Goal: Task Accomplishment & Management: Manage account settings

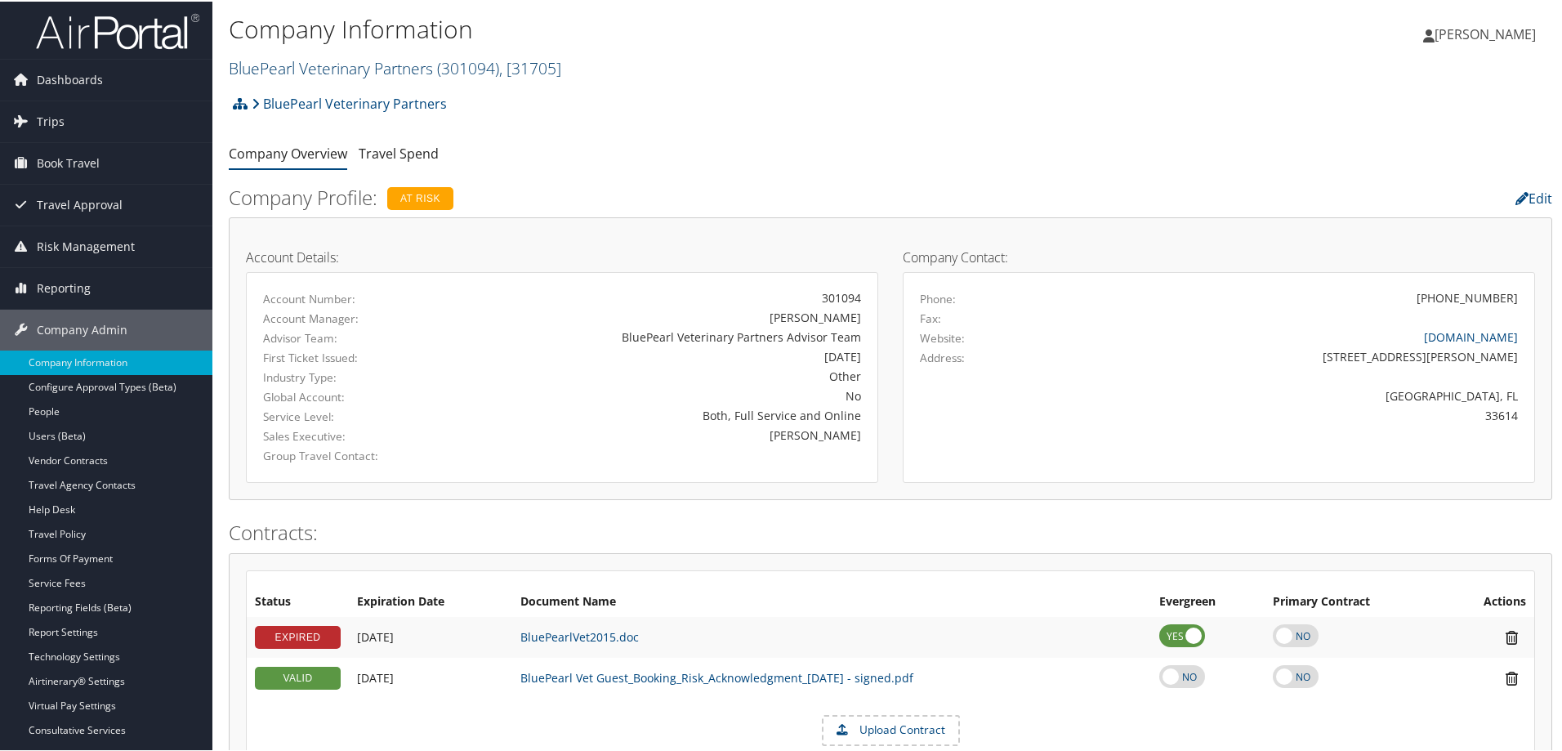
click at [359, 69] on link "BluePearl Veterinary Partners ( 301094 ) , [ 31705 ]" at bounding box center [395, 67] width 332 height 22
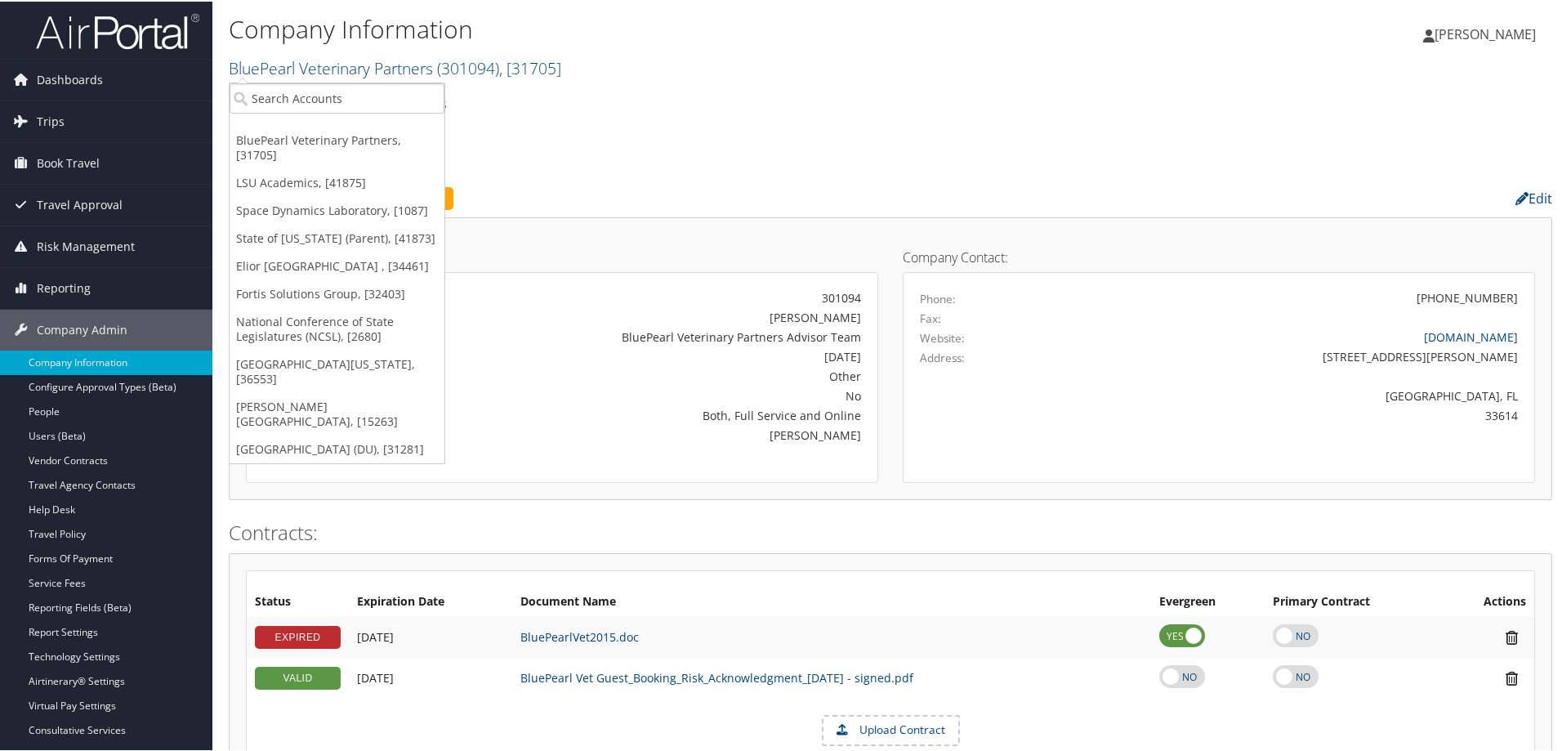
click at [352, 79] on div "Company Information BluePearl Veterinary Partners ( 301094 ) , [ 31705 ] BluePe…" at bounding box center [670, 47] width 882 height 78
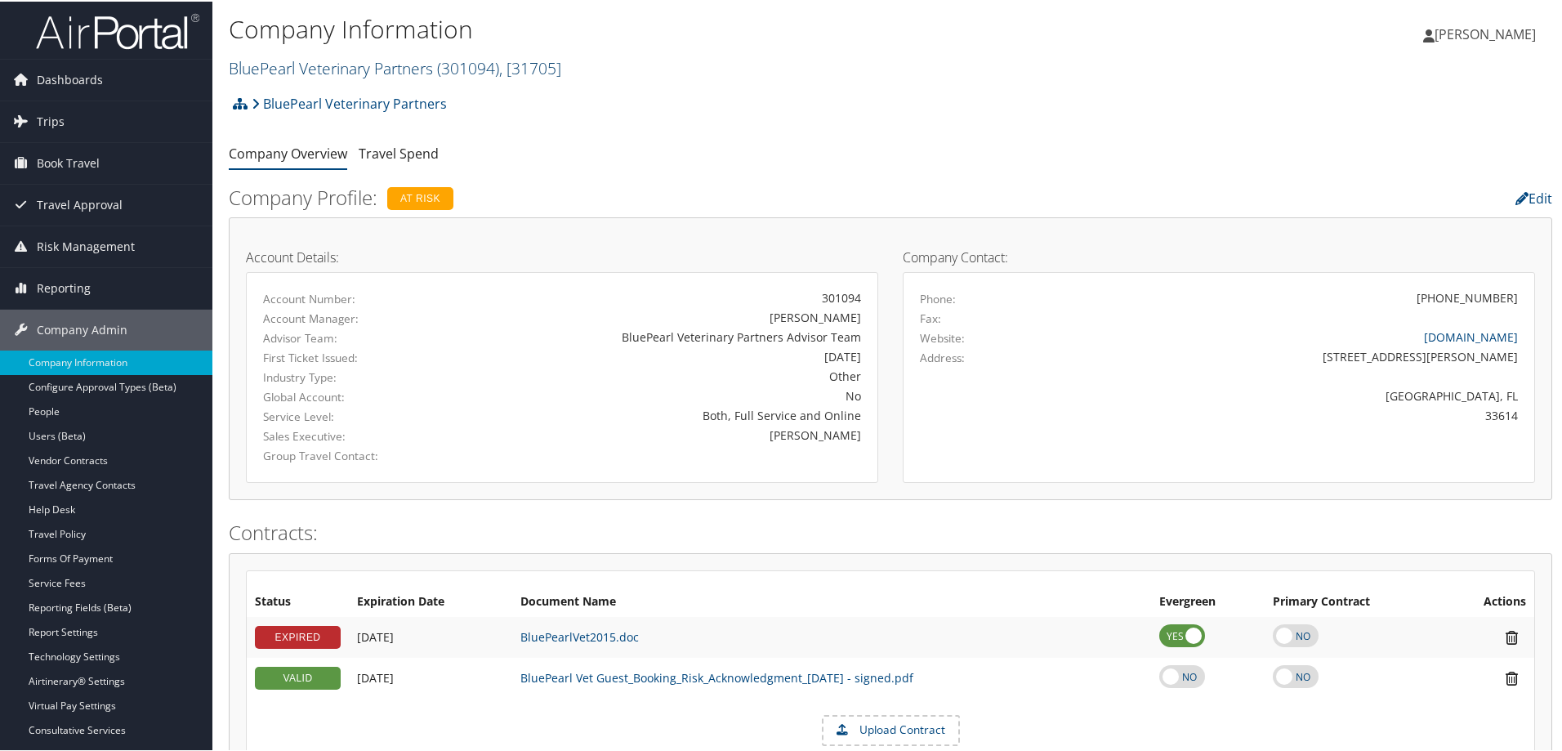
click at [322, 57] on link "BluePearl Veterinary Partners ( 301094 ) , [ 31705 ]" at bounding box center [395, 67] width 332 height 22
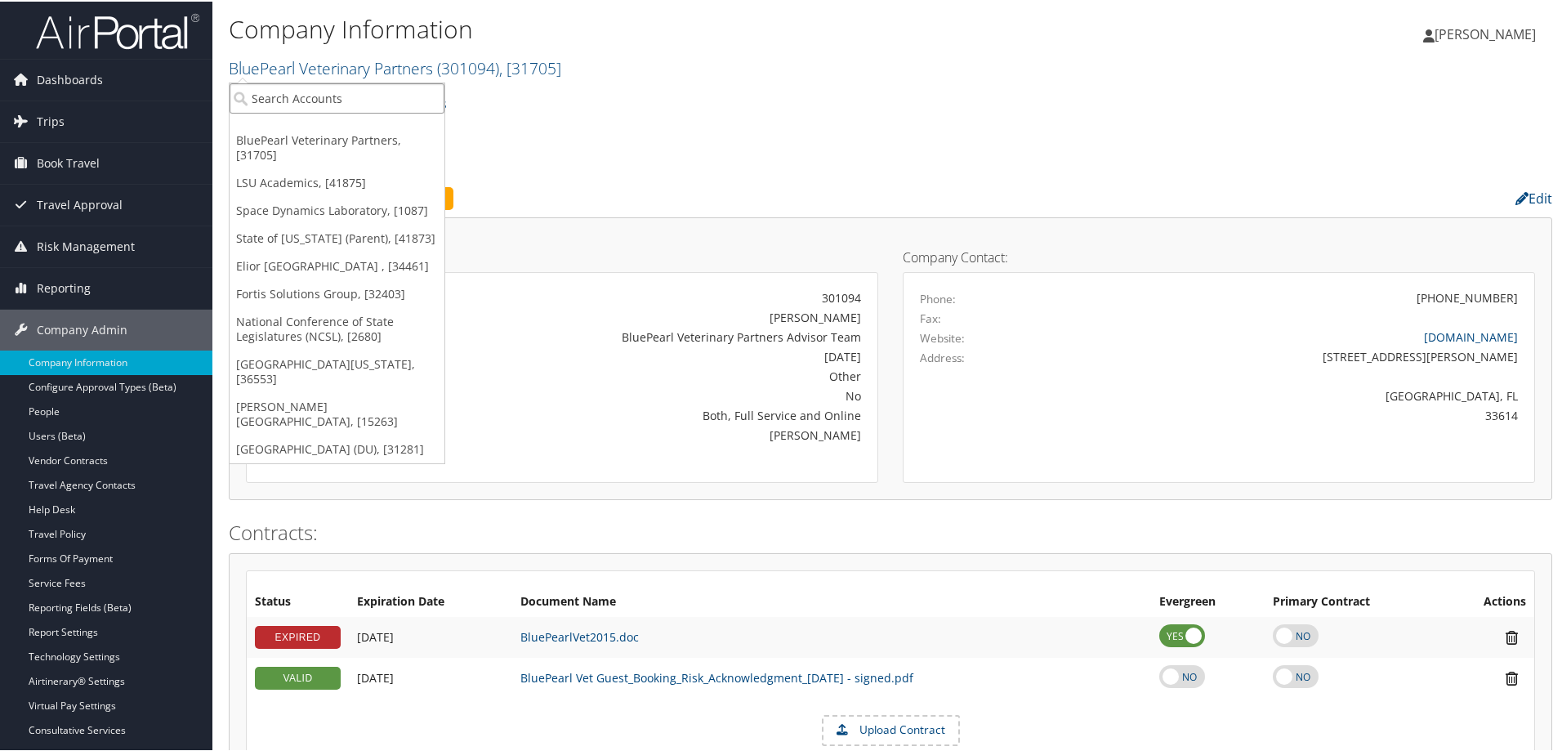
click at [304, 89] on input "search" at bounding box center [337, 97] width 215 height 30
type input "brook"
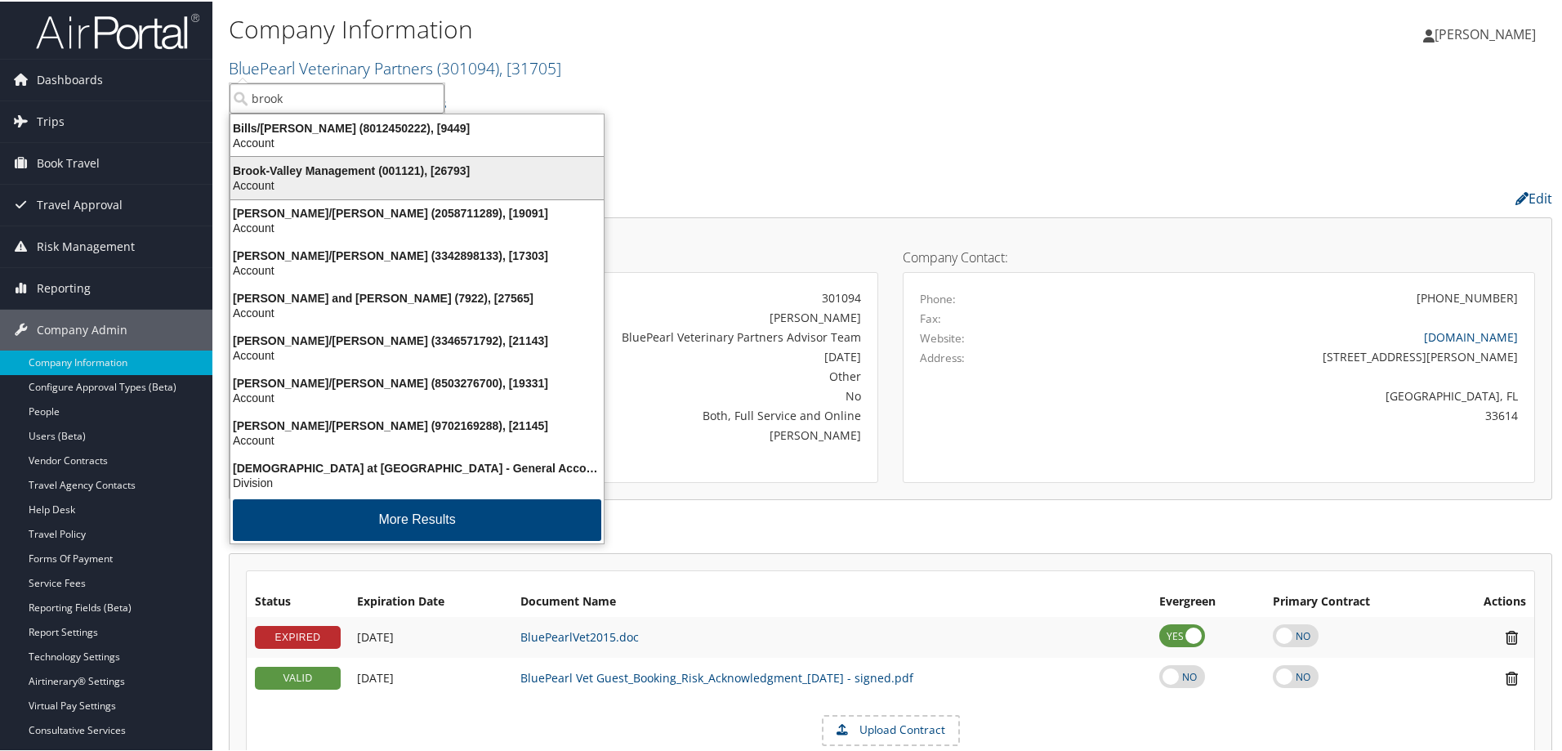
click at [371, 176] on div "Brook-Valley Management (001121), [26793]" at bounding box center [417, 169] width 393 height 15
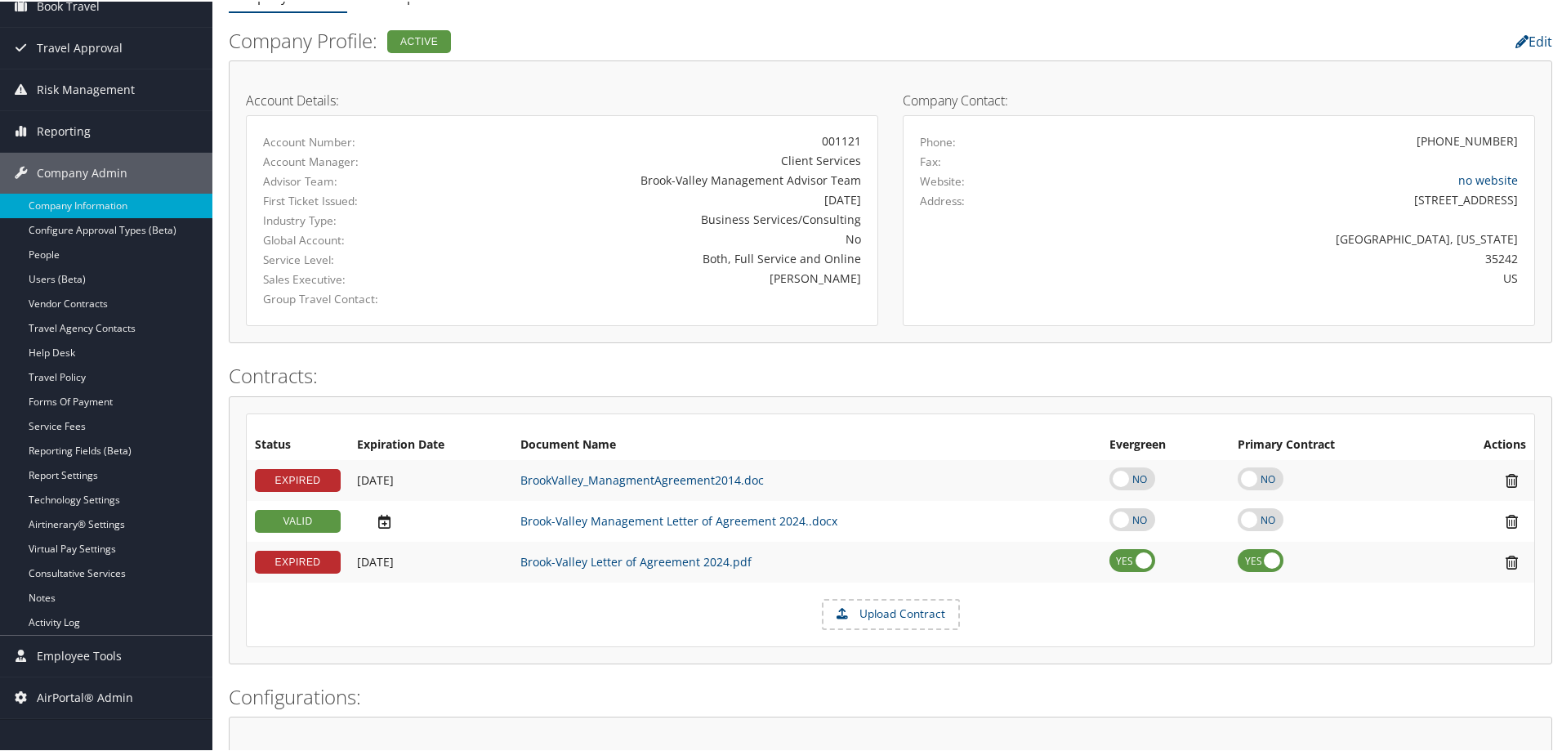
scroll to position [163, 0]
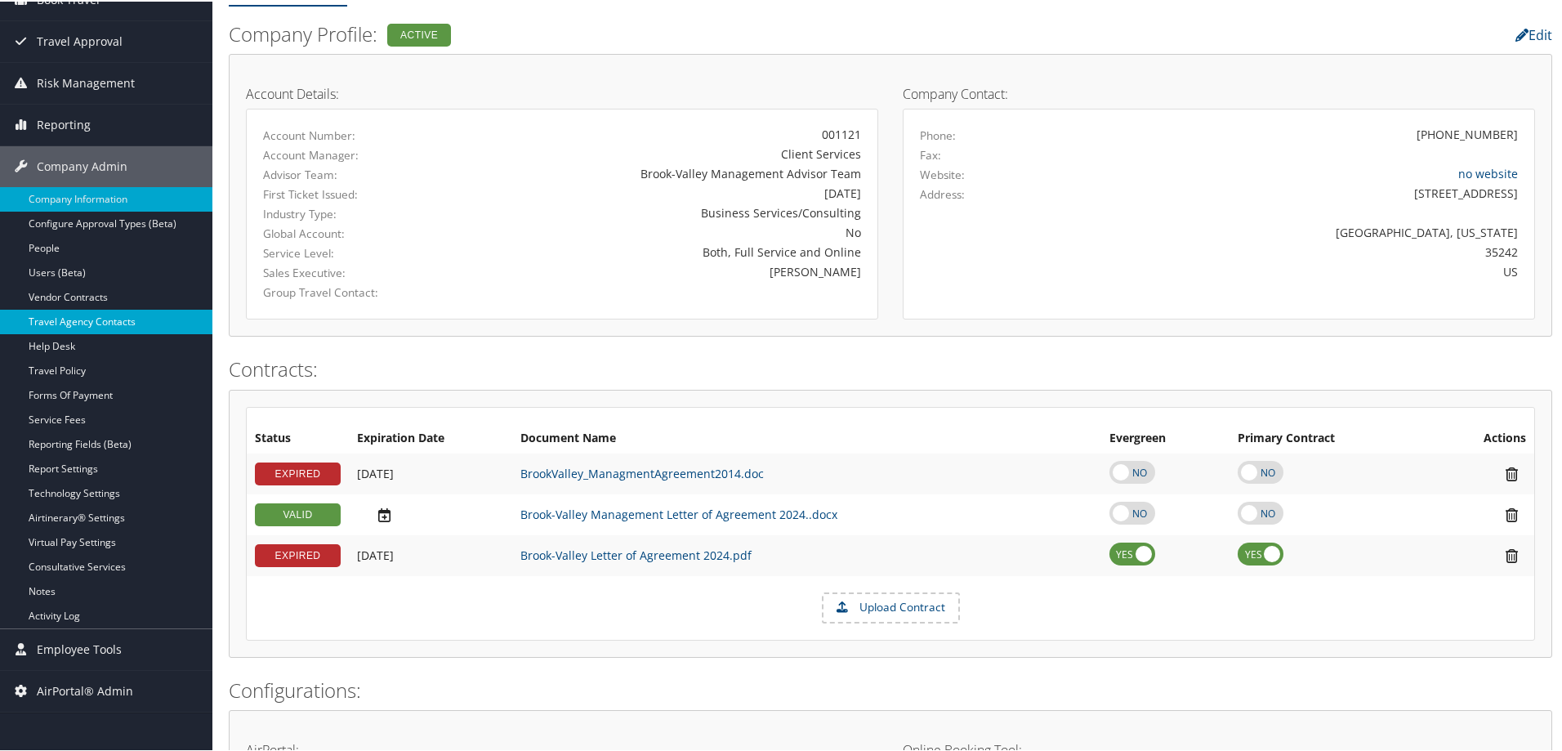
click at [97, 319] on link "Travel Agency Contacts" at bounding box center [106, 320] width 212 height 25
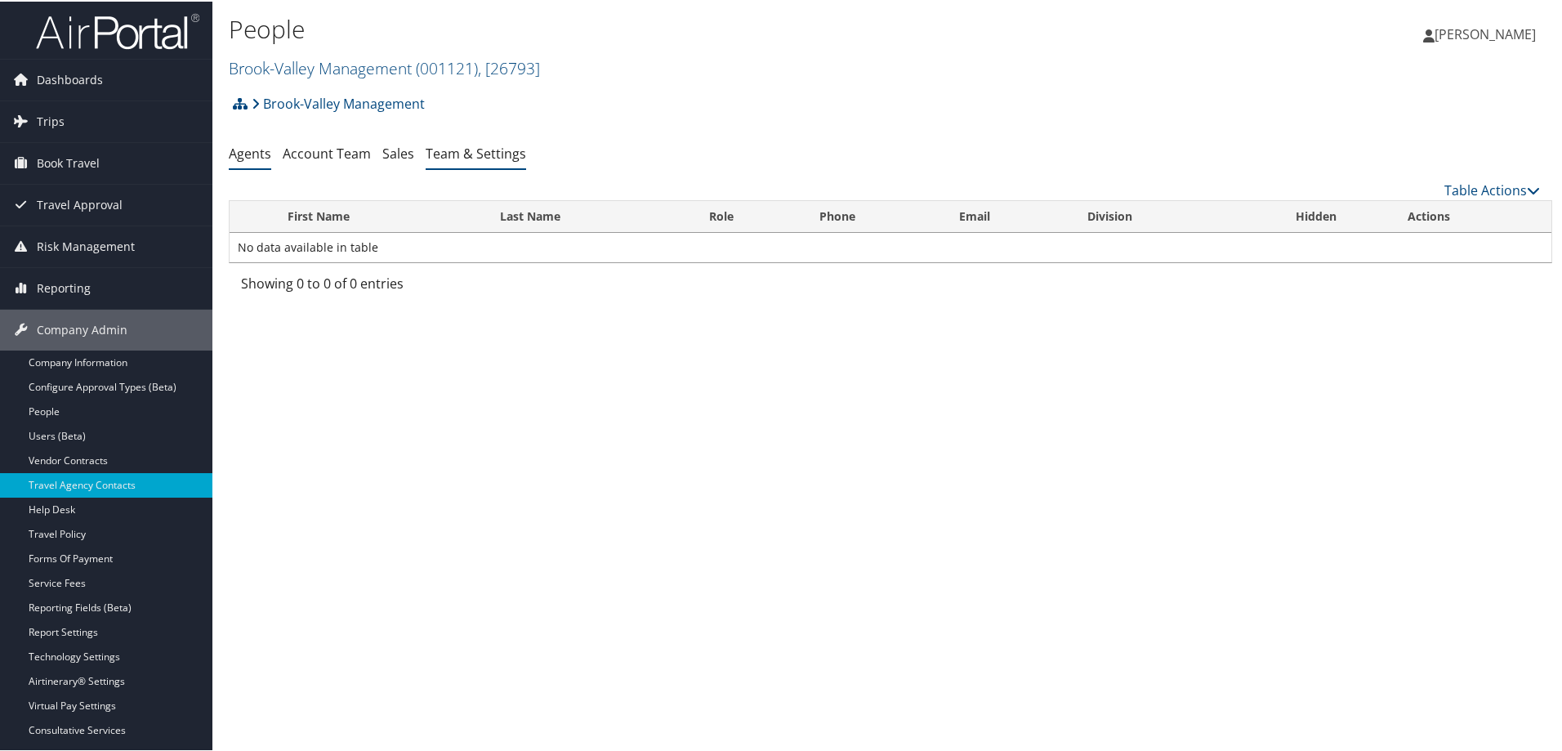
click at [439, 154] on link "Team & Settings" at bounding box center [476, 152] width 100 height 18
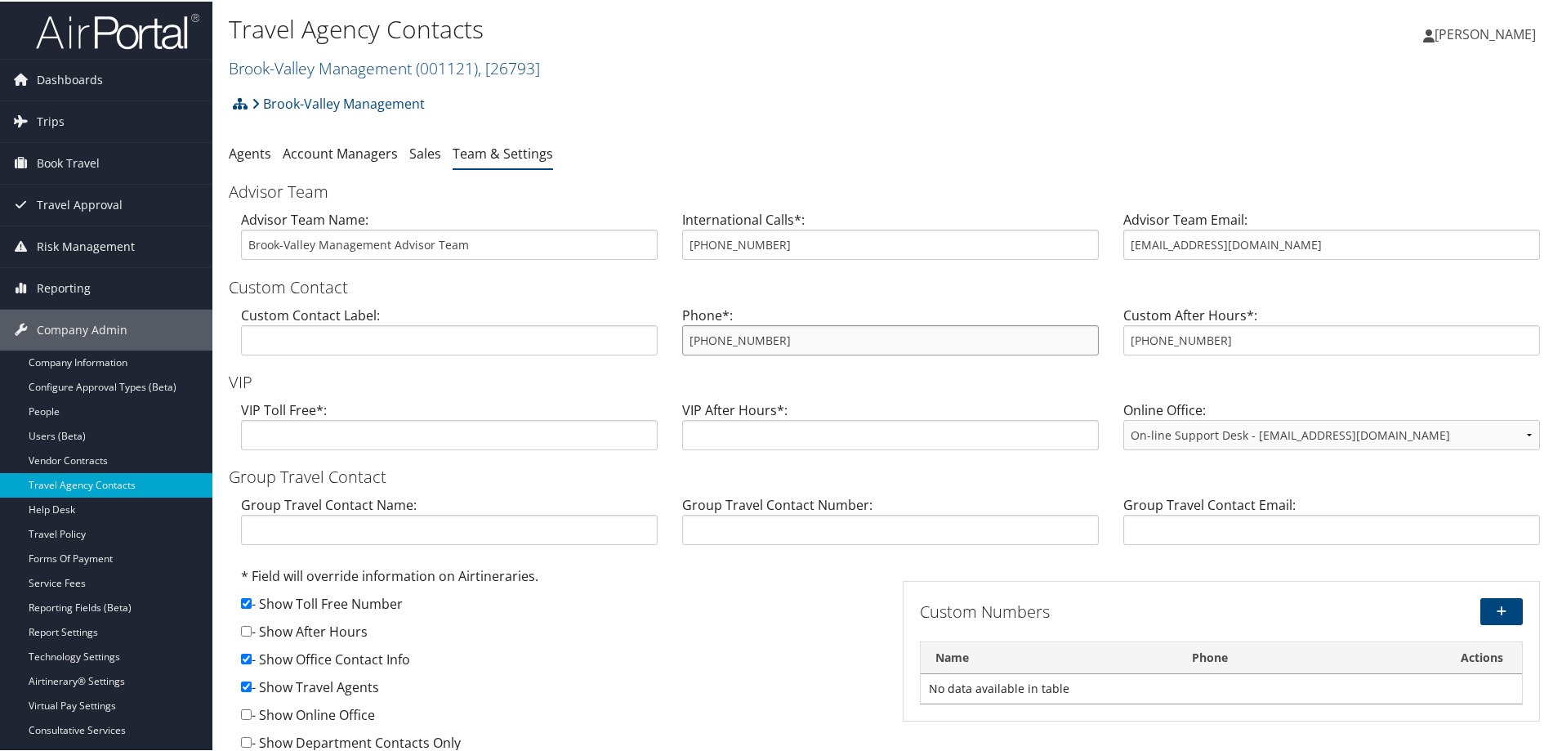
drag, startPoint x: 795, startPoint y: 345, endPoint x: 626, endPoint y: 332, distance: 169.5
click at [626, 332] on div "Custom Contact Label: Phone*: [PHONE_NUMBER] Custom After Hours*: [PHONE_NUMBER]" at bounding box center [890, 335] width 1323 height 63
click at [337, 58] on link "Brook-Valley Management ( 001121 ) , [ 26793 ]" at bounding box center [384, 67] width 311 height 22
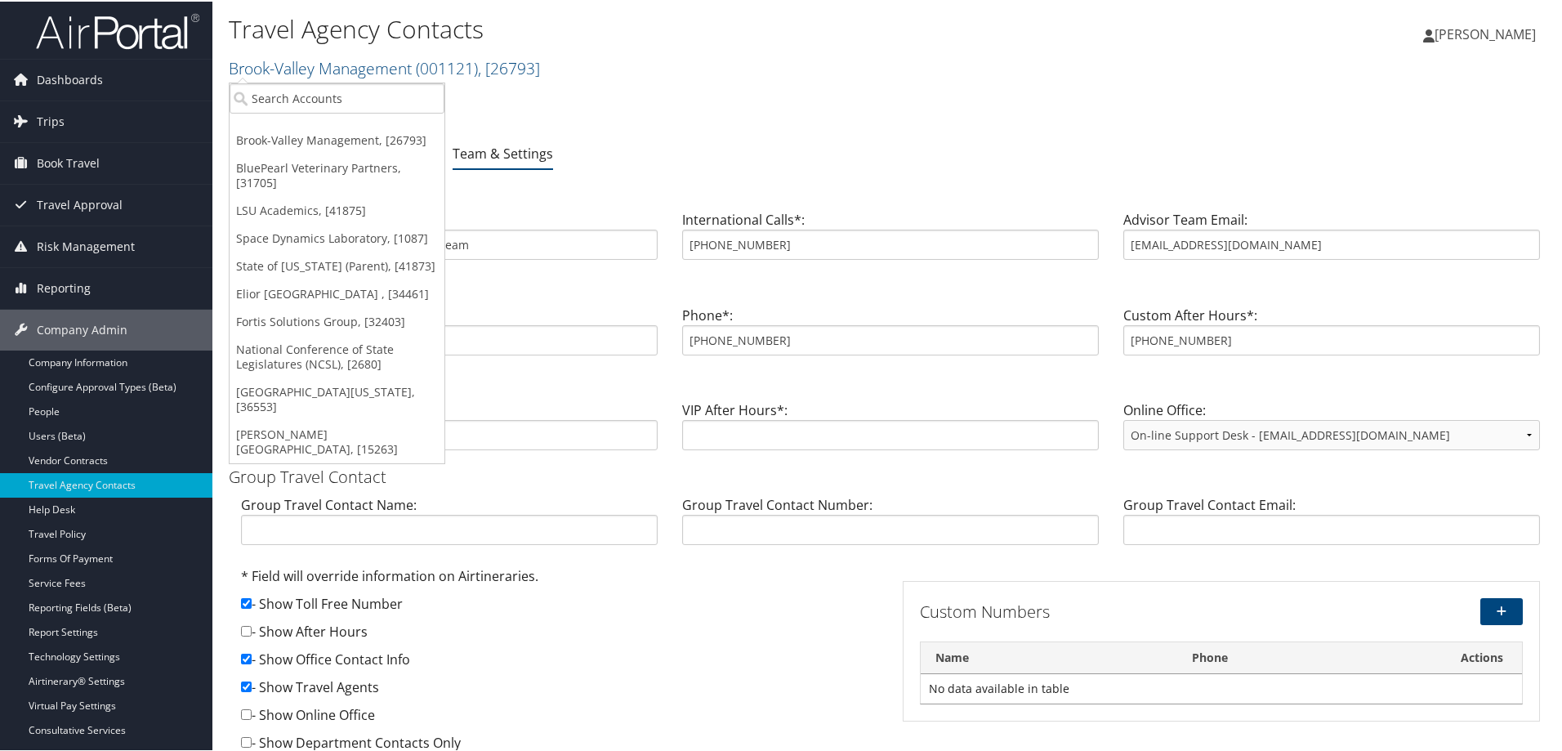
click at [329, 81] on ul "Brook-Valley Management, [26793] BluePearl Veterinary Partners, [31705] LSU Aca…" at bounding box center [337, 271] width 216 height 381
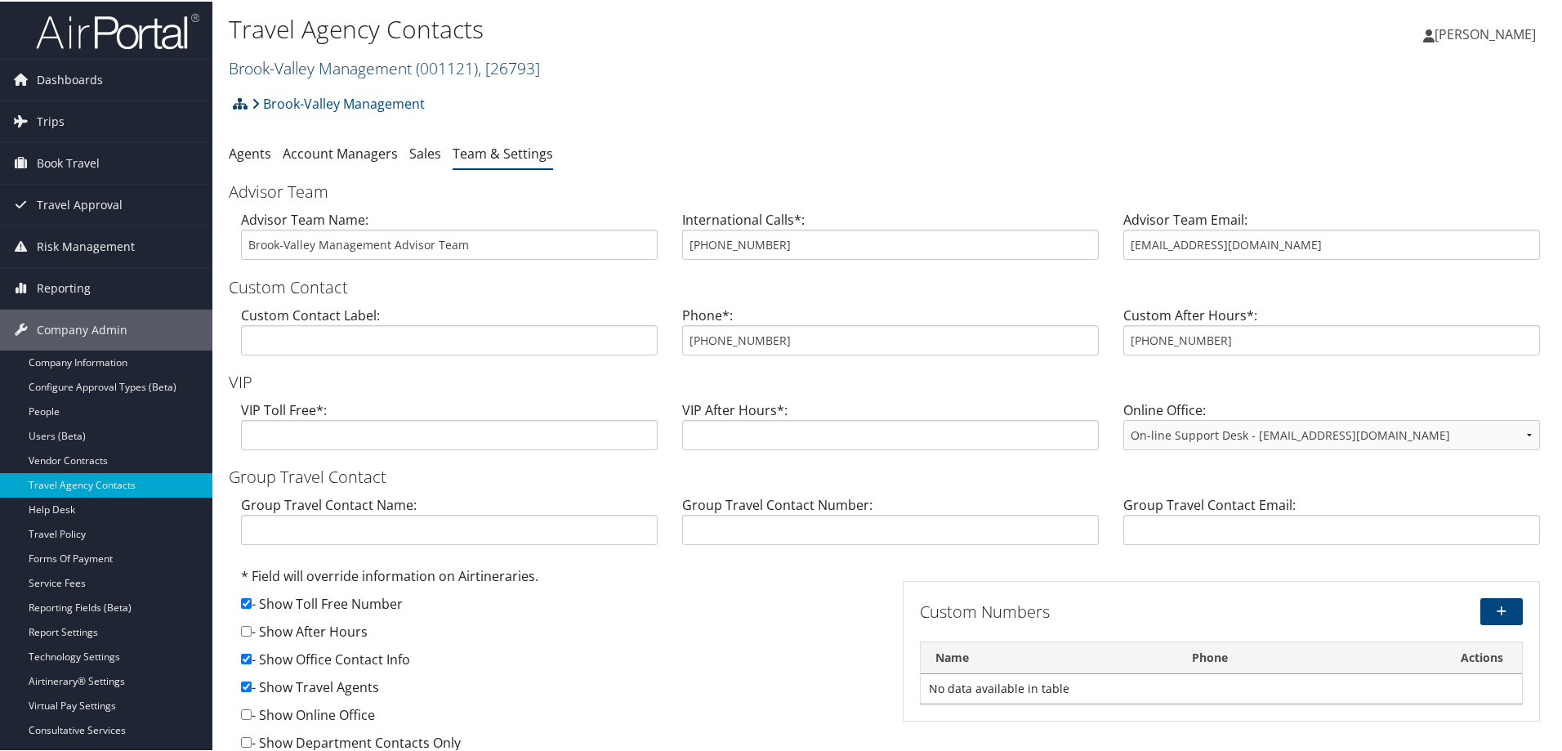
click at [329, 65] on link "Brook-Valley Management ( 001121 ) , [ 26793 ]" at bounding box center [384, 67] width 311 height 22
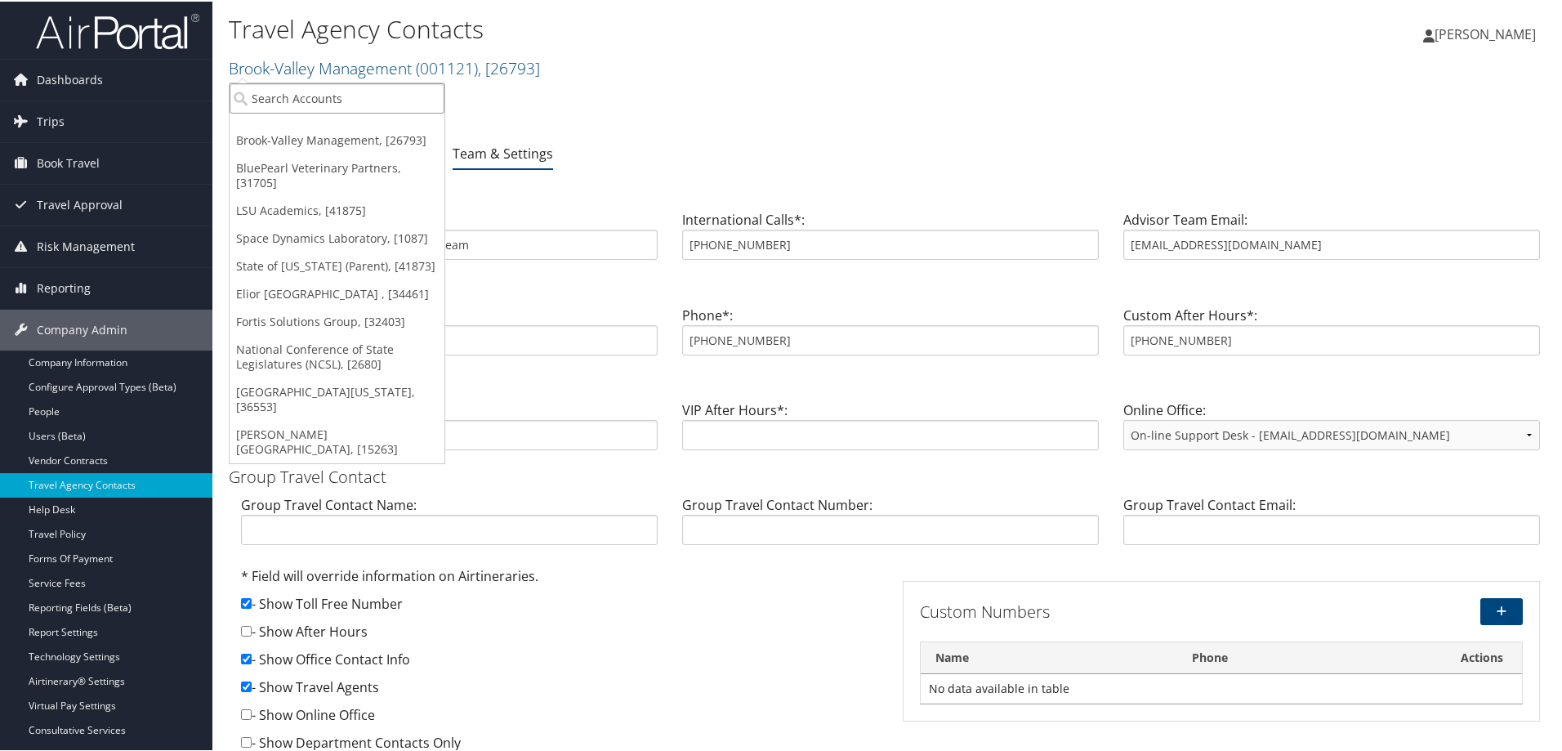
click at [329, 103] on input "search" at bounding box center [337, 97] width 215 height 30
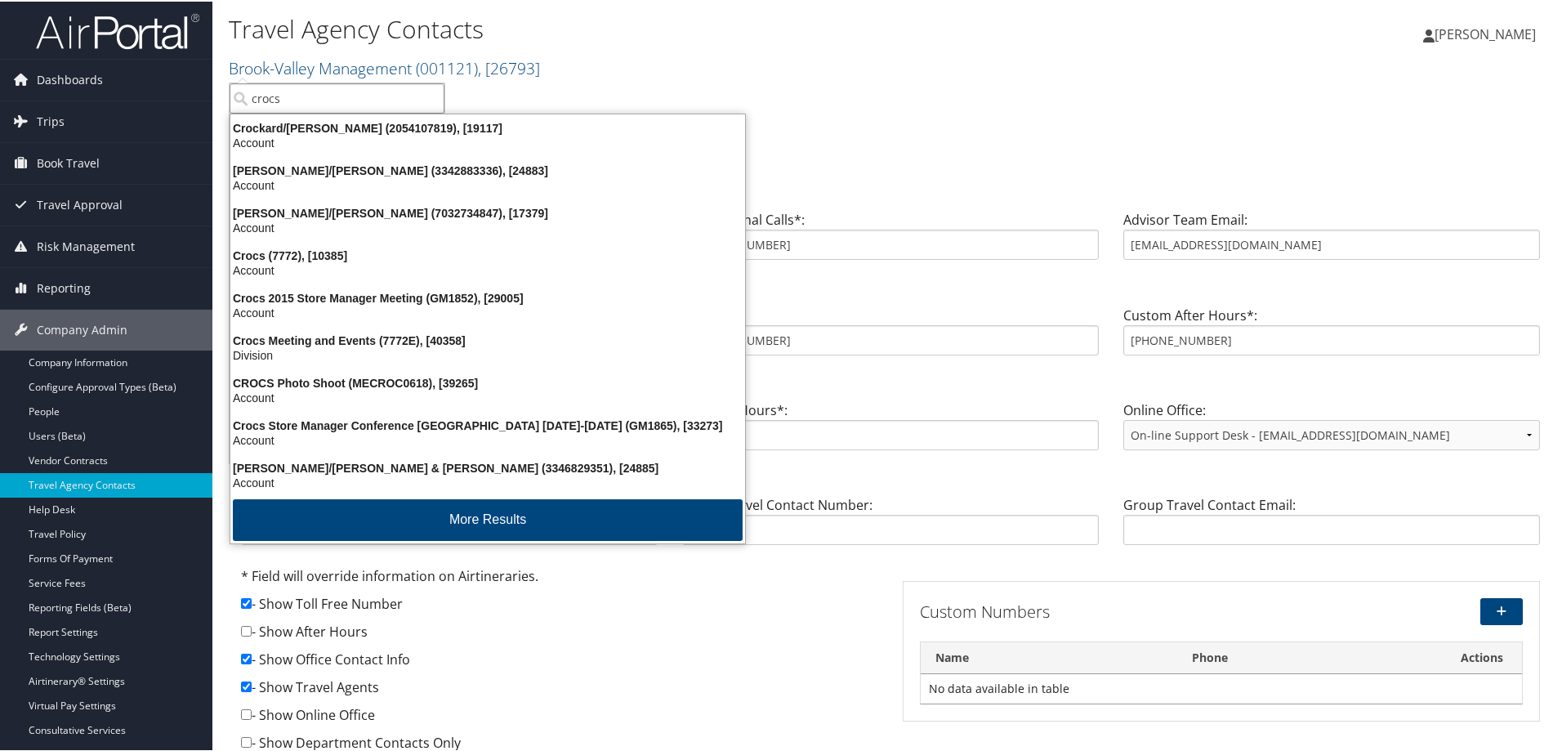
type input "crocs"
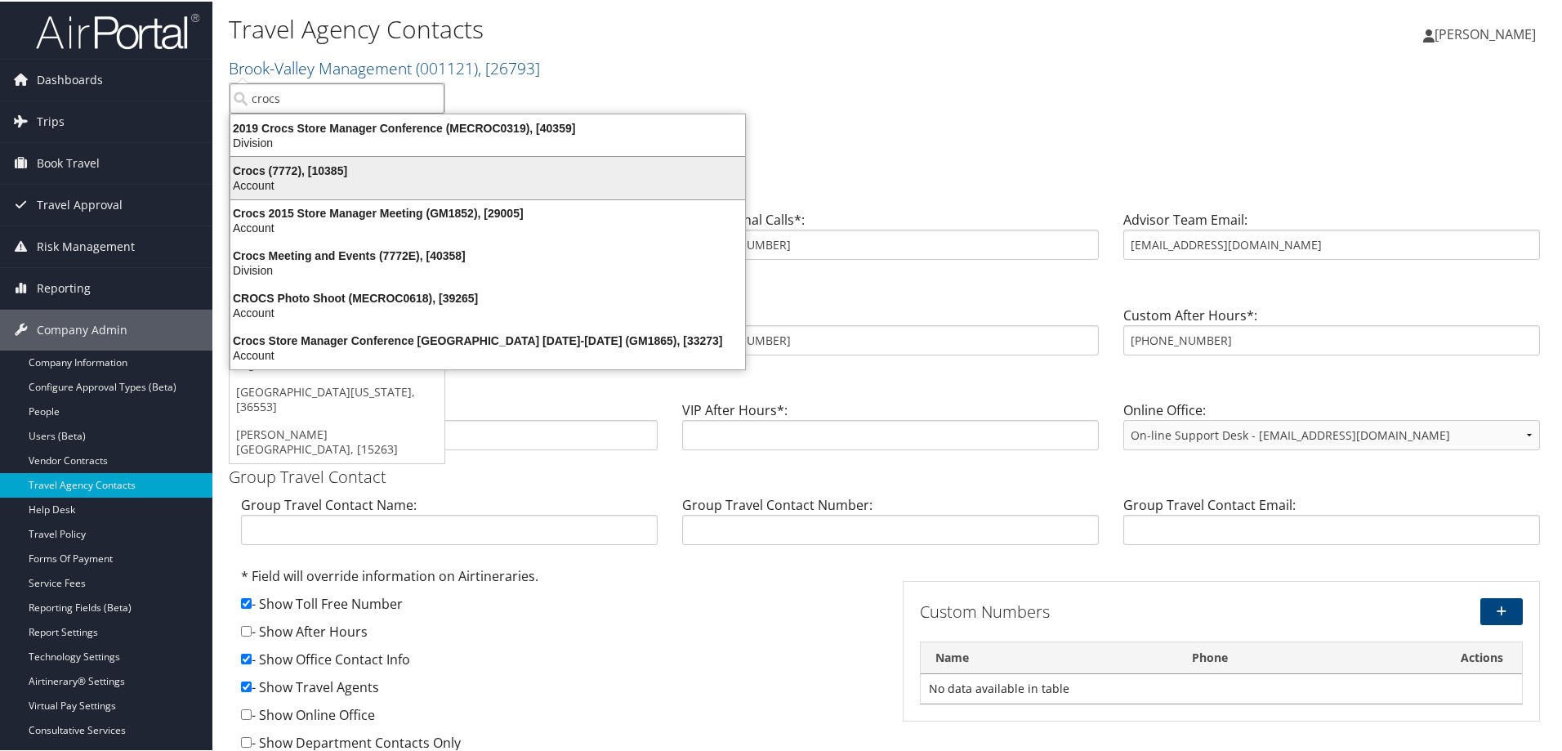
click at [279, 170] on div "Crocs (7772), [10385]" at bounding box center [488, 169] width 534 height 15
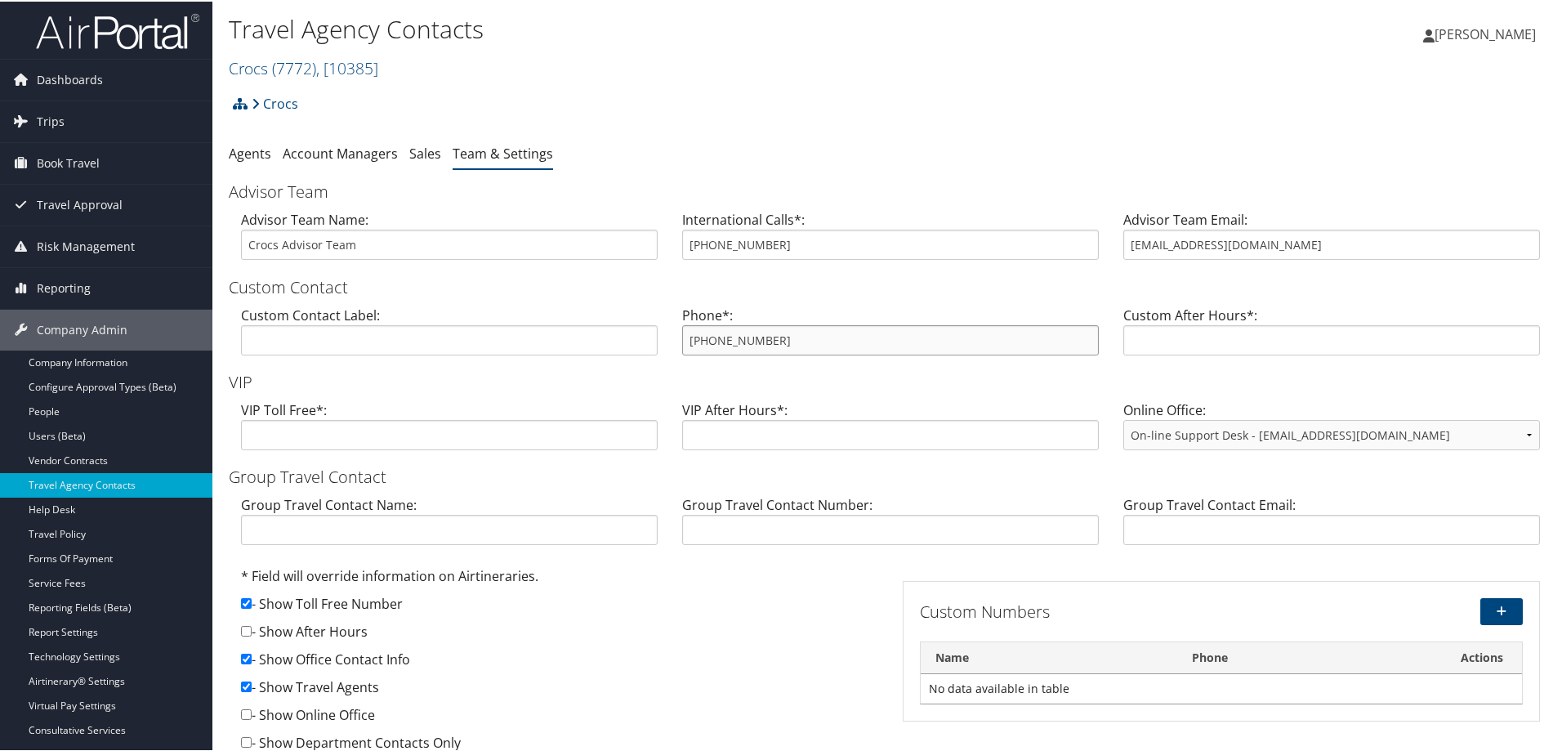
drag, startPoint x: 844, startPoint y: 332, endPoint x: 649, endPoint y: 341, distance: 194.6
click at [649, 341] on div "Custom Contact Label: Phone*: [PHONE_NUMBER] Custom After Hours*:" at bounding box center [890, 335] width 1323 height 63
drag, startPoint x: 1268, startPoint y: 245, endPoint x: 1098, endPoint y: 243, distance: 169.9
click at [1098, 243] on div "Advisor Team Name: Crocs Advisor Team International Calls*: 801-210-0958 Adviso…" at bounding box center [890, 239] width 1323 height 63
